Goal: Information Seeking & Learning: Learn about a topic

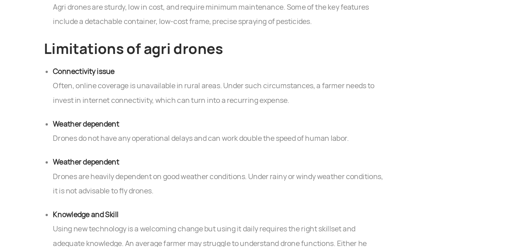
scroll to position [2964, 0]
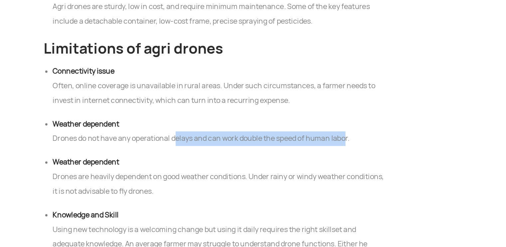
drag, startPoint x: 160, startPoint y: 86, endPoint x: 286, endPoint y: 88, distance: 126.7
click at [286, 108] on li "Weather dependent Drones do not have any operational delays and can work double…" at bounding box center [191, 118] width 243 height 21
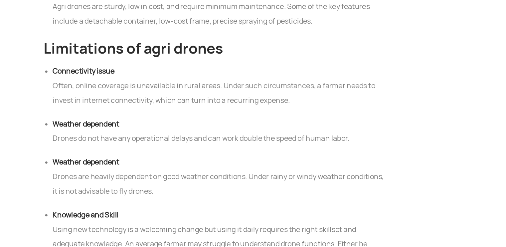
drag, startPoint x: 127, startPoint y: 57, endPoint x: 209, endPoint y: 76, distance: 84.5
click at [209, 76] on ul "Connectivity issue Often, online coverage is unavailable in rural areas. Under …" at bounding box center [187, 144] width 249 height 148
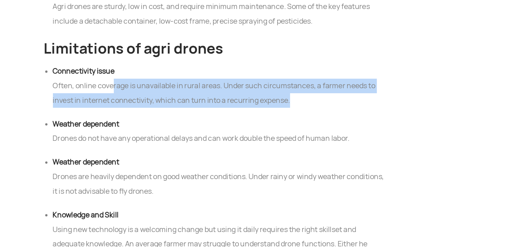
drag, startPoint x: 114, startPoint y: 52, endPoint x: 246, endPoint y: 56, distance: 132.4
click at [246, 70] on li "Connectivity issue Often, online coverage is unavailable in rural areas. Under …" at bounding box center [191, 86] width 243 height 32
drag, startPoint x: 245, startPoint y: 61, endPoint x: 76, endPoint y: 48, distance: 169.0
click at [76, 70] on li "Connectivity issue Often, online coverage is unavailable in rural areas. Under …" at bounding box center [191, 86] width 243 height 32
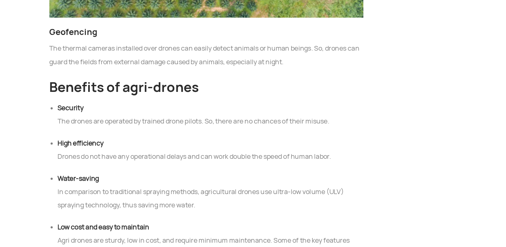
scroll to position [2801, 0]
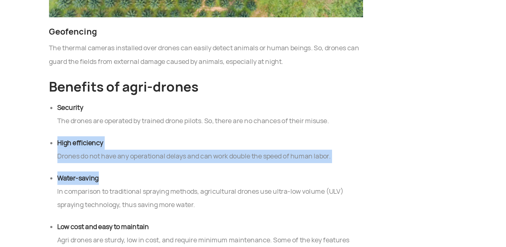
drag, startPoint x: 123, startPoint y: 96, endPoint x: 197, endPoint y: 84, distance: 74.7
click at [197, 84] on ul "Security The drones are operated by trained drone pilots. So, there are no chan…" at bounding box center [187, 143] width 249 height 126
click at [197, 108] on li "High efficiency Drones do not have any operational delays and can work double t…" at bounding box center [191, 118] width 243 height 21
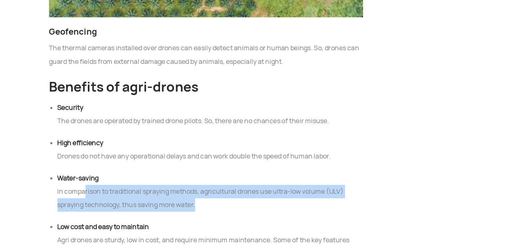
drag, startPoint x: 92, startPoint y: 118, endPoint x: 199, endPoint y: 124, distance: 107.8
click at [199, 136] on li "Water-saving In comparison to traditional spraying methods, agricultural drones…" at bounding box center [191, 152] width 243 height 32
drag, startPoint x: 199, startPoint y: 124, endPoint x: 185, endPoint y: 116, distance: 16.7
click at [185, 136] on li "Water-saving In comparison to traditional spraying methods, agricultural drones…" at bounding box center [191, 152] width 243 height 32
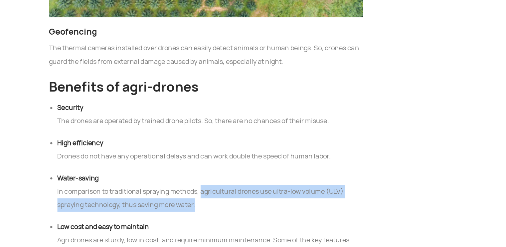
click at [185, 136] on li "Water-saving In comparison to traditional spraying methods, agricultural drones…" at bounding box center [191, 152] width 243 height 32
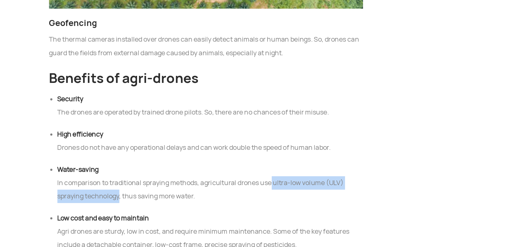
drag, startPoint x: 241, startPoint y: 115, endPoint x: 119, endPoint y: 131, distance: 122.8
click at [119, 136] on li "Water-saving In comparison to traditional spraying methods, agricultural drones…" at bounding box center [191, 152] width 243 height 32
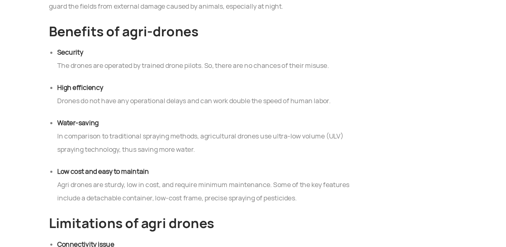
click at [203, 213] on h2 "Limitations of agri drones" at bounding box center [187, 221] width 249 height 16
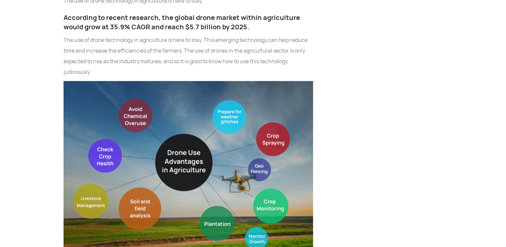
scroll to position [1115, 0]
